Goal: Information Seeking & Learning: Learn about a topic

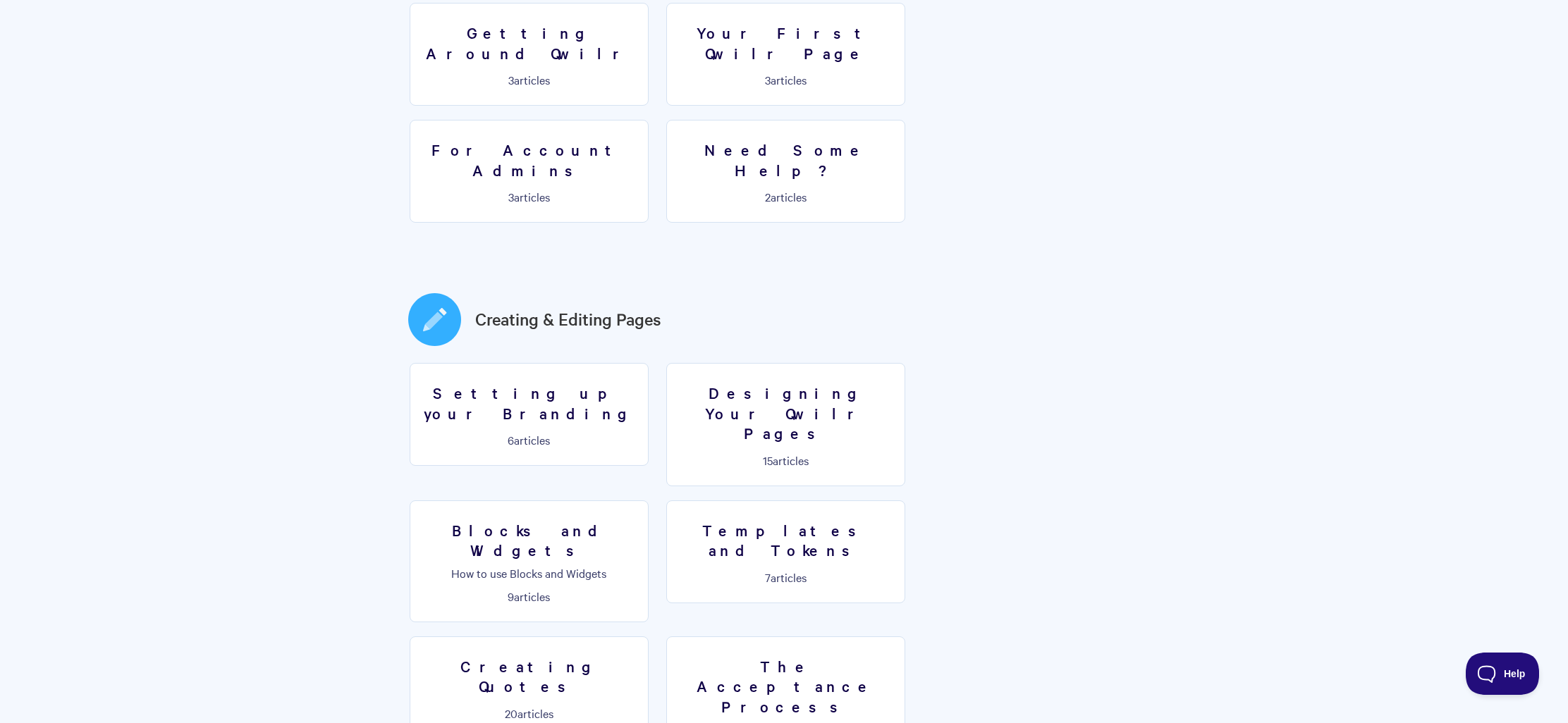
scroll to position [611, 0]
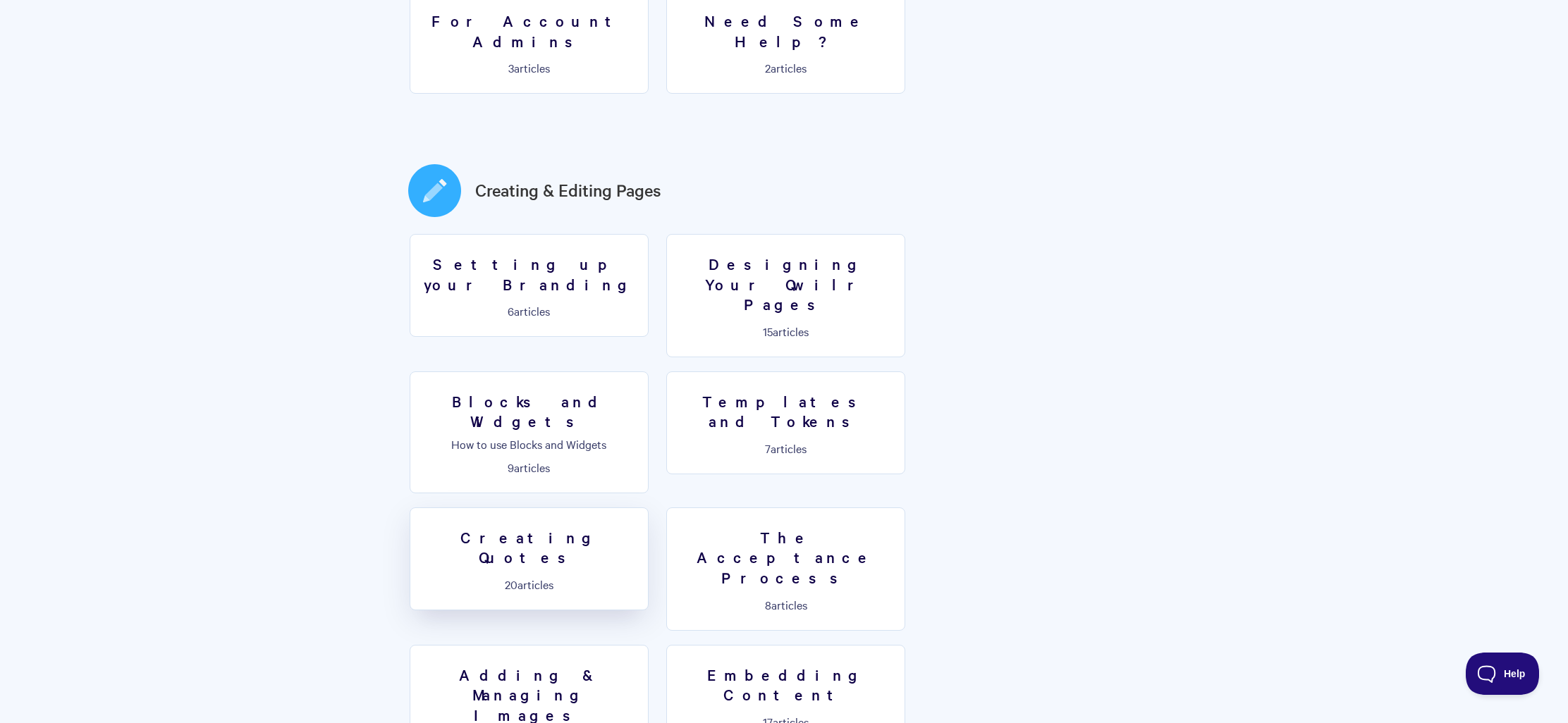
click at [648, 508] on link "Creating Quotes 20 articles" at bounding box center [529, 559] width 239 height 103
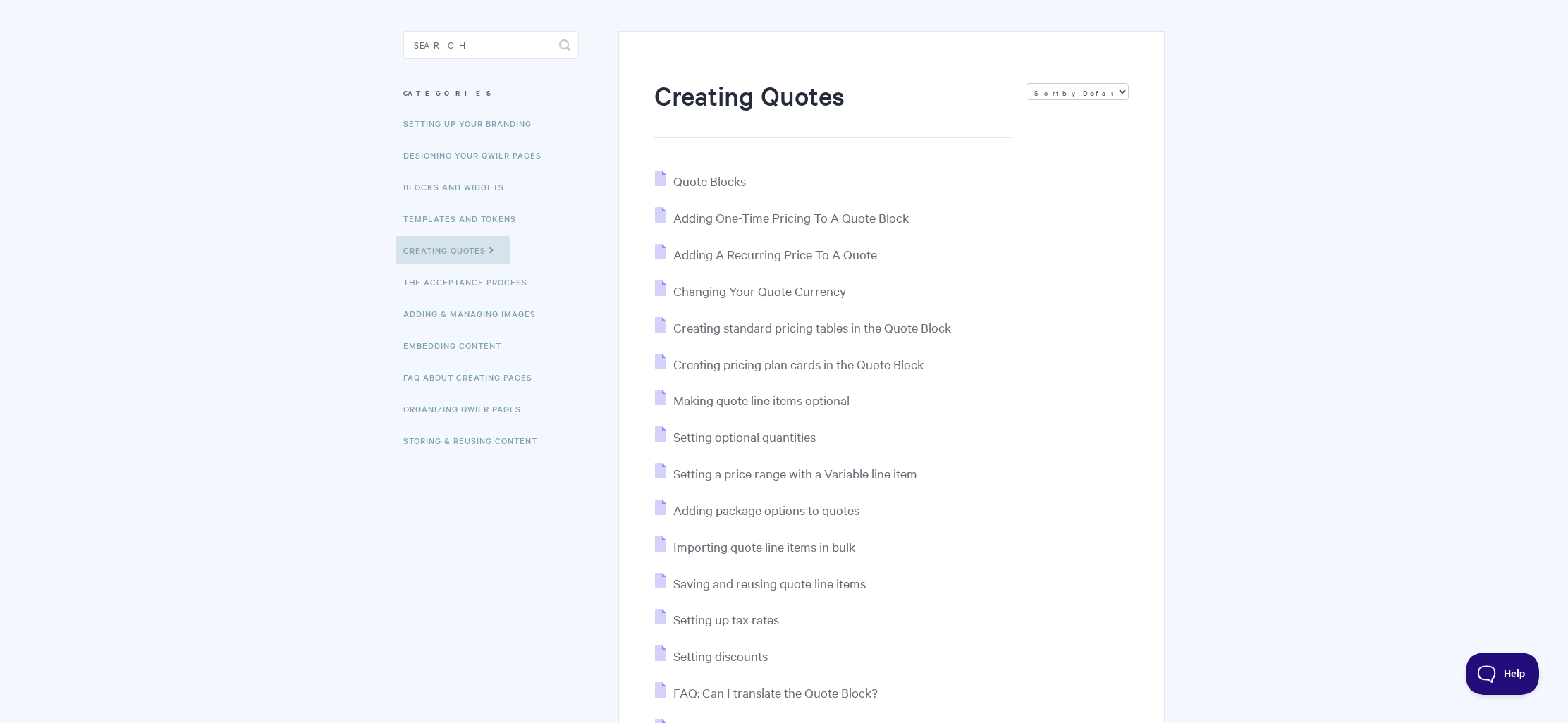
scroll to position [39, 0]
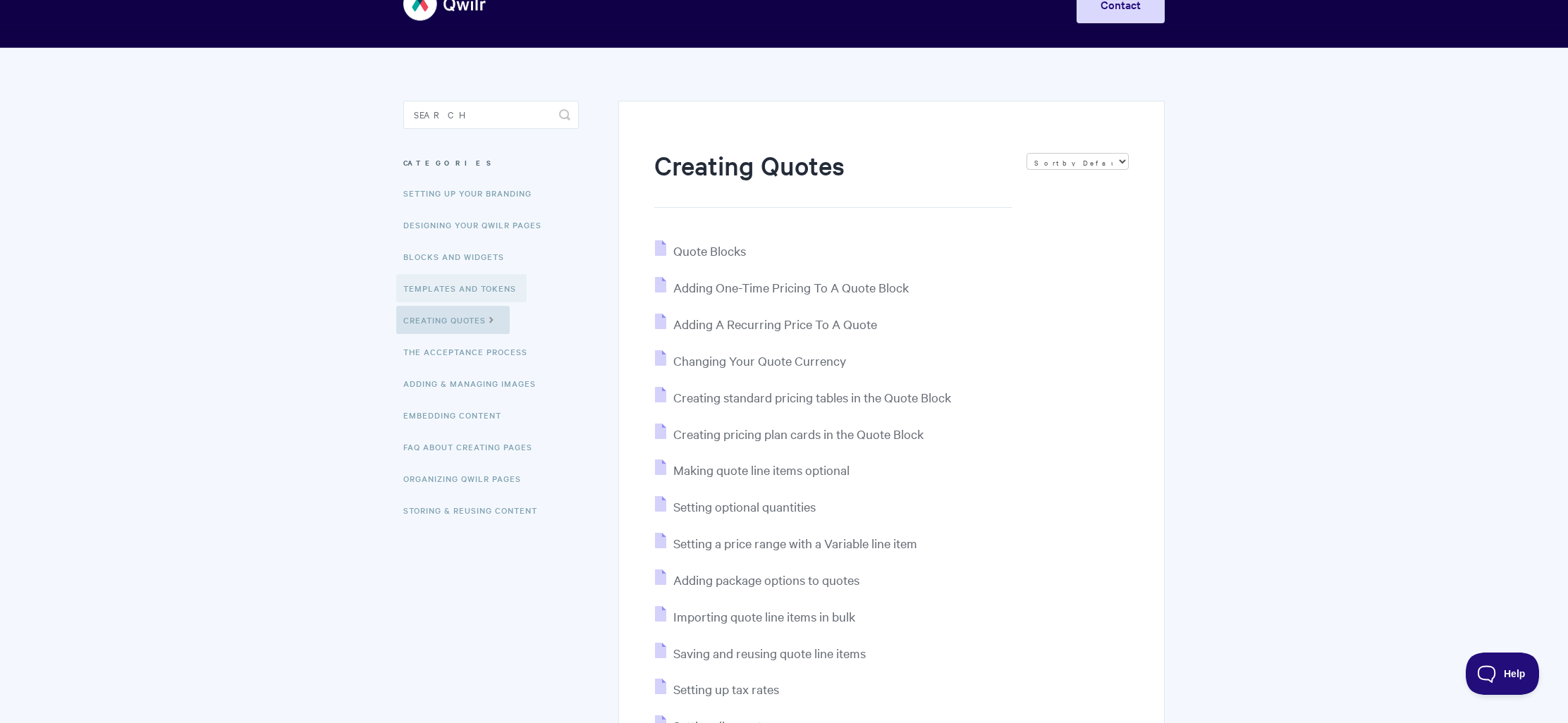
click at [456, 293] on link "Templates and Tokens" at bounding box center [461, 288] width 131 height 28
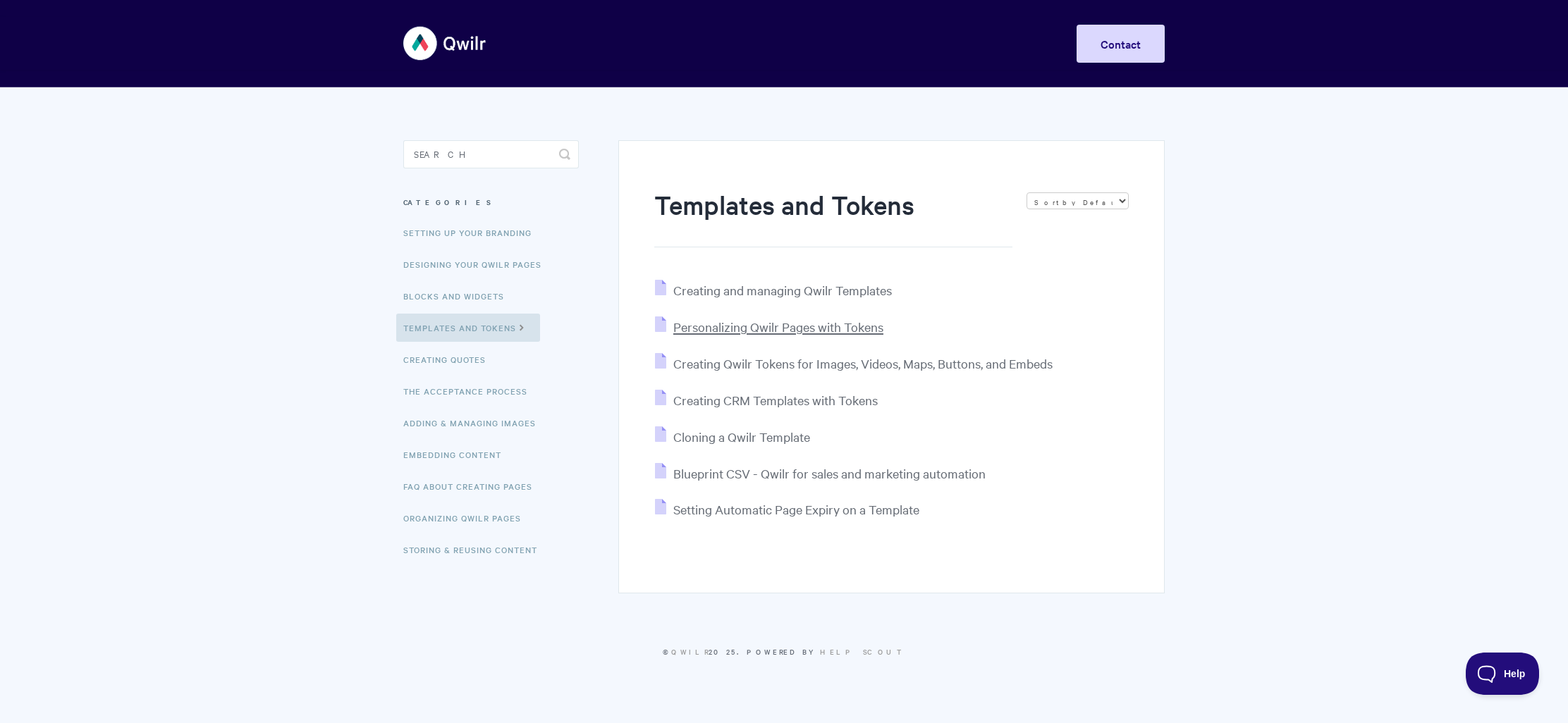
click at [796, 328] on span "Personalizing Qwilr Pages with Tokens" at bounding box center [778, 327] width 210 height 17
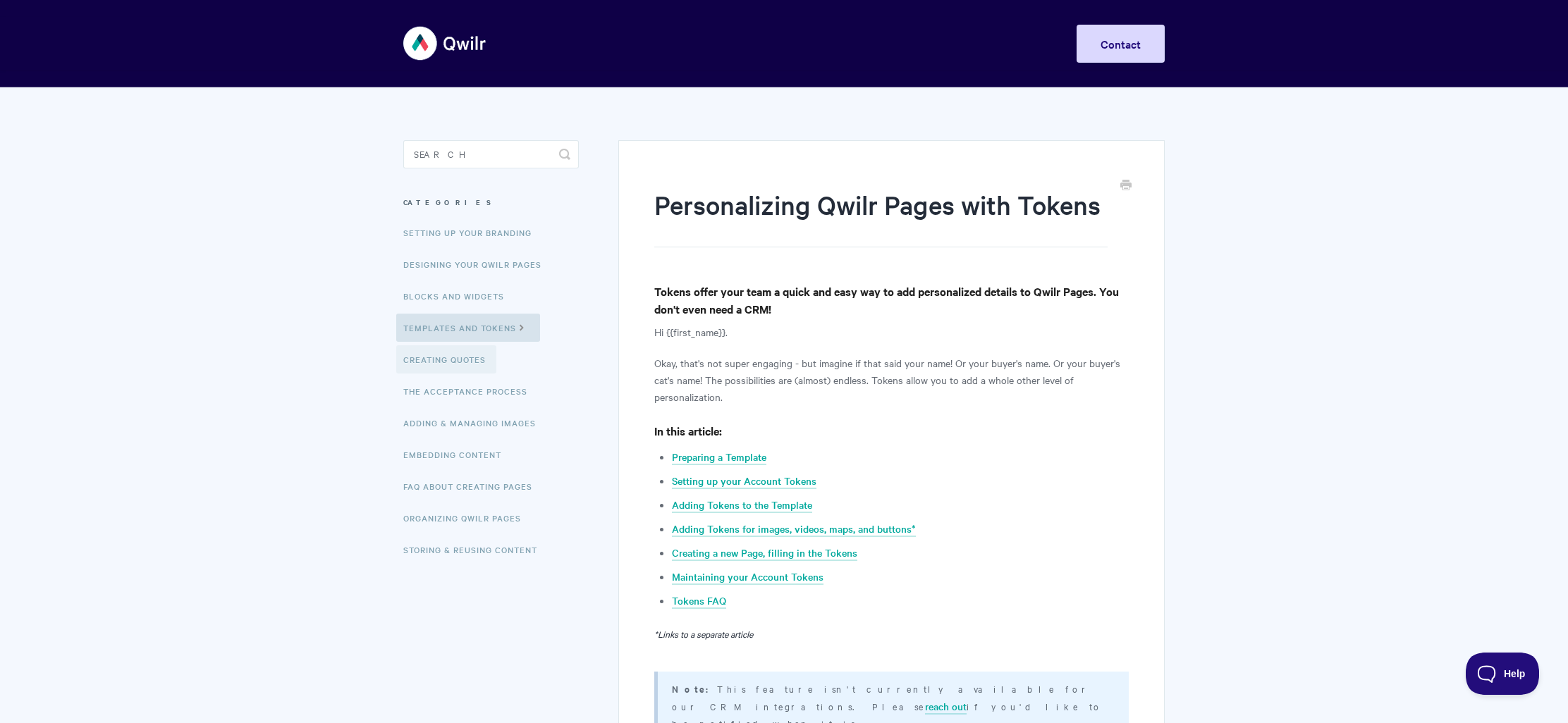
click at [437, 360] on link "Creating Quotes" at bounding box center [446, 359] width 100 height 28
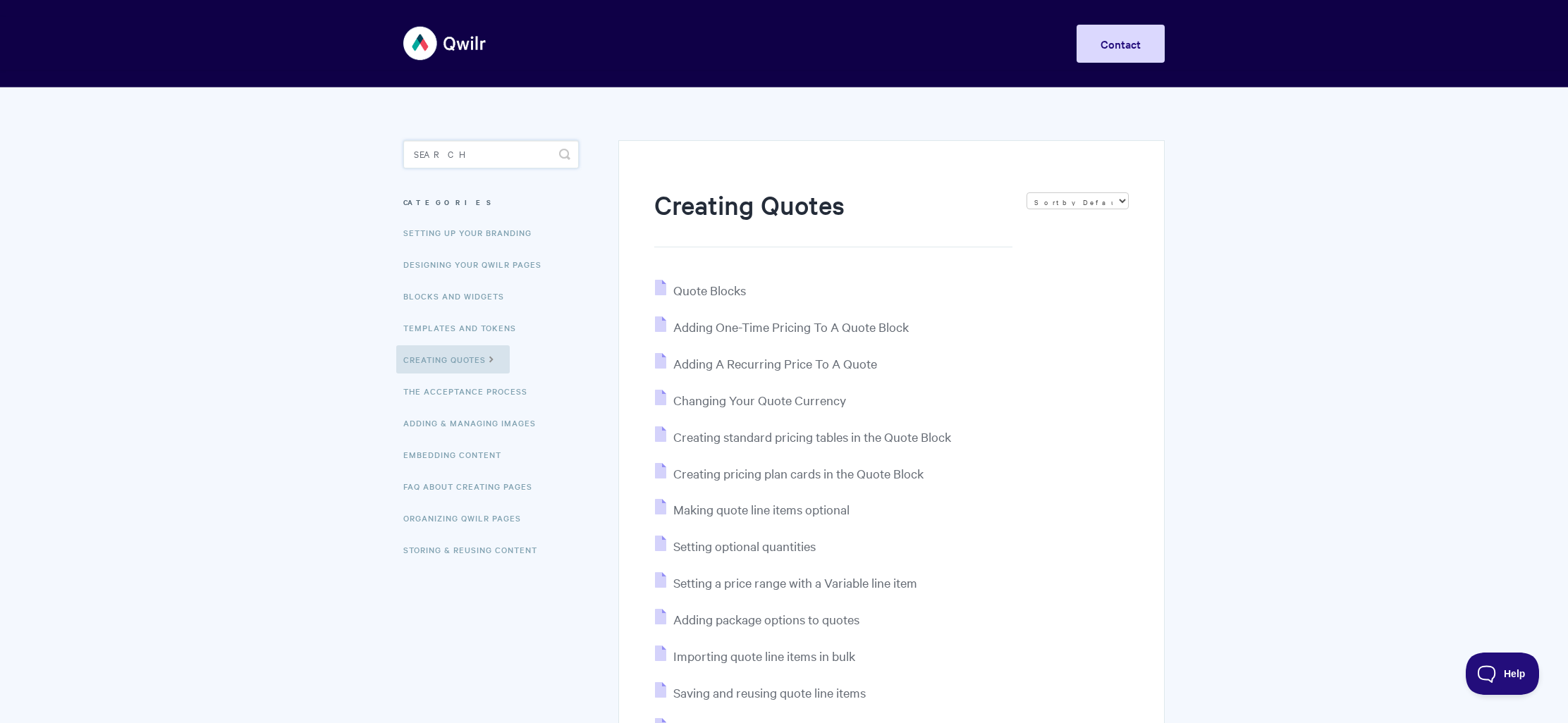
click at [461, 153] on input "Search" at bounding box center [491, 155] width 175 height 28
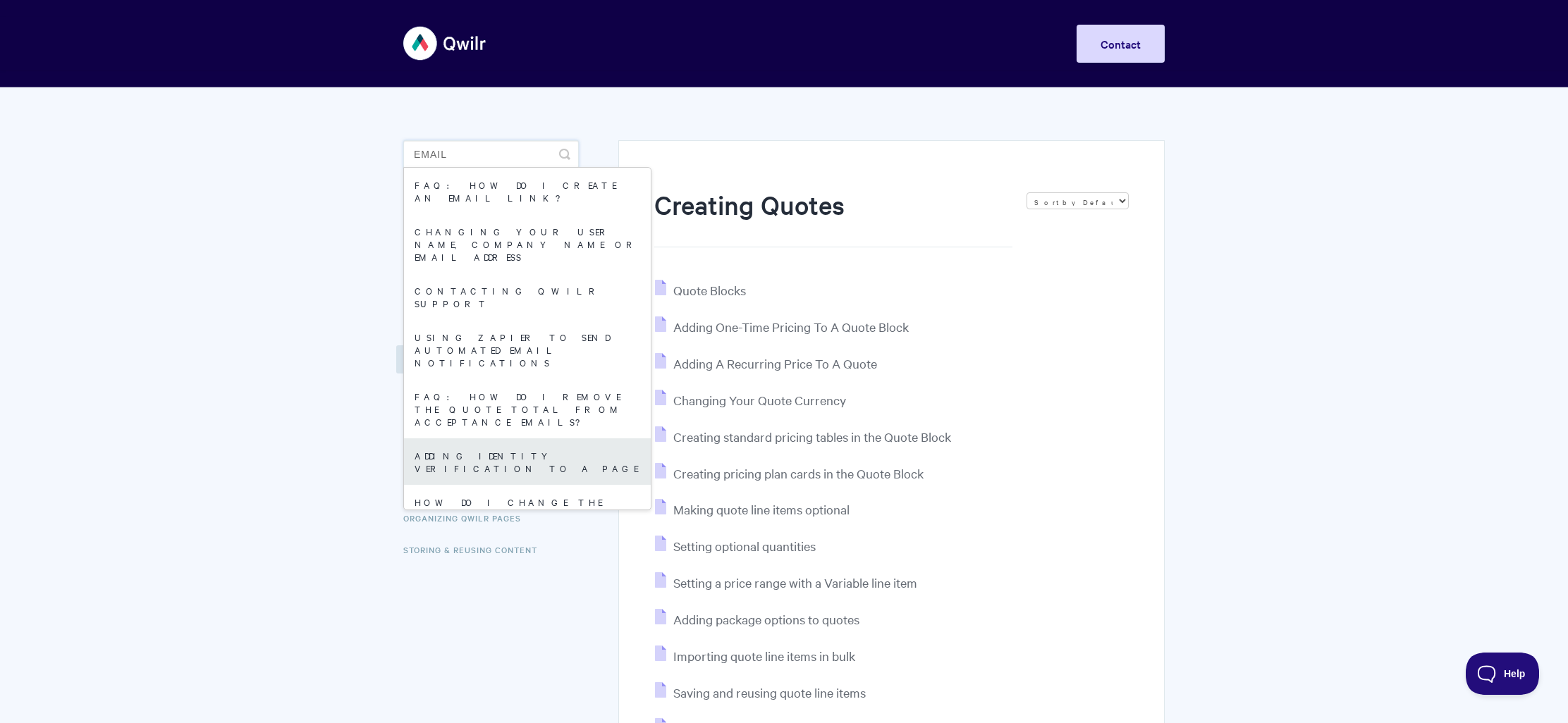
type input "email"
click at [492, 438] on link "Adding Identity Verification to a Page" at bounding box center [527, 461] width 247 height 47
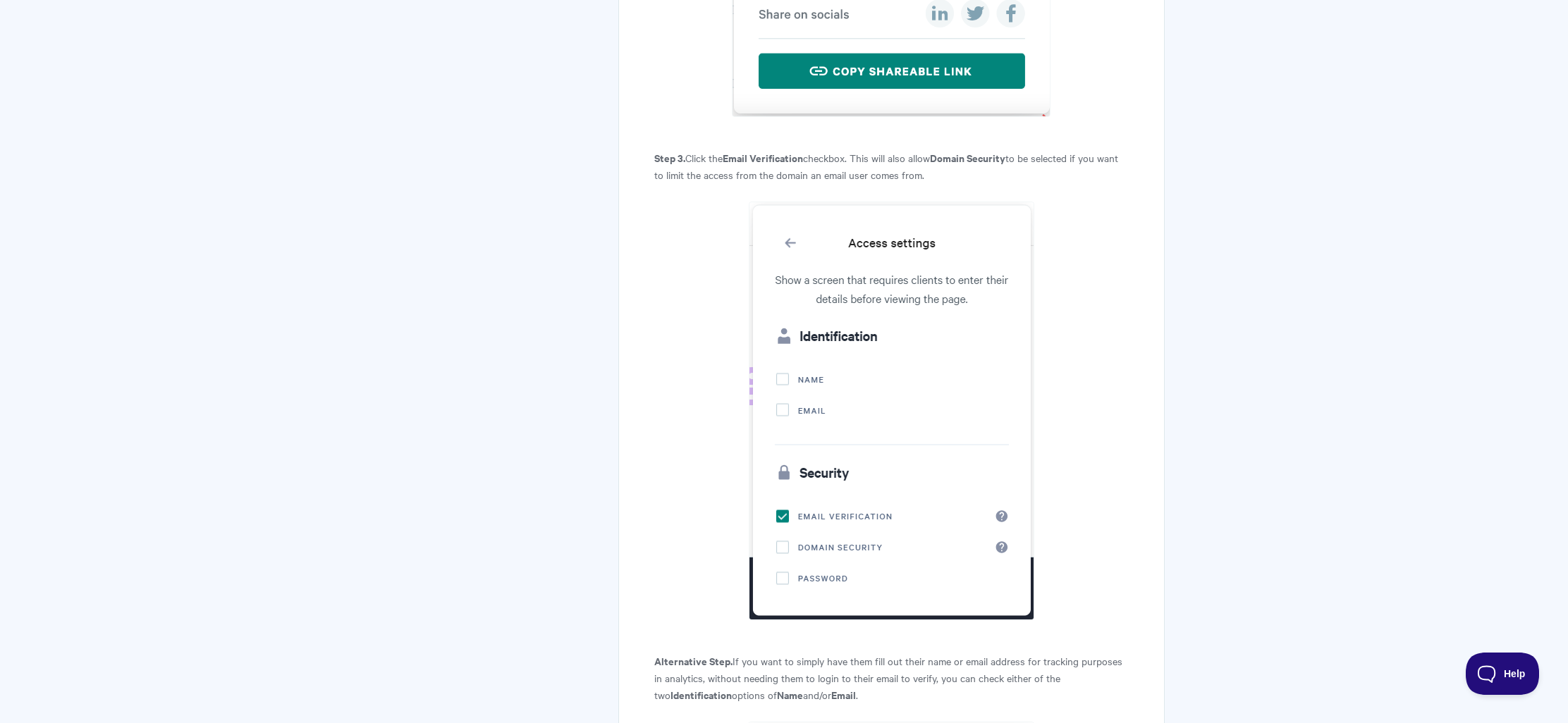
scroll to position [1941, 0]
